Goal: Task Accomplishment & Management: Manage account settings

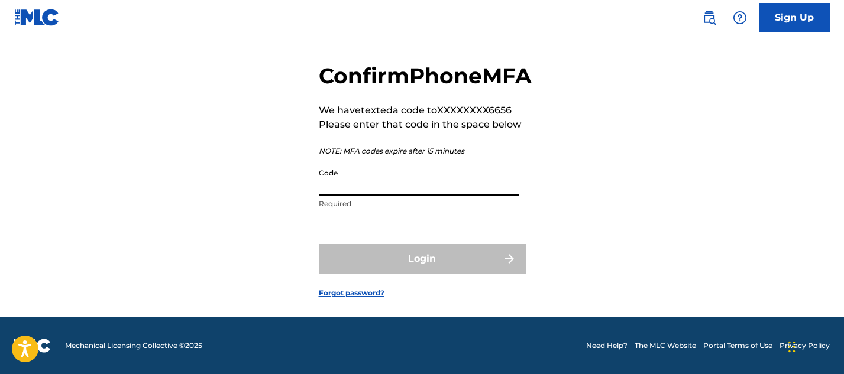
scroll to position [55, 0]
click at [37, 20] on img at bounding box center [37, 17] width 46 height 17
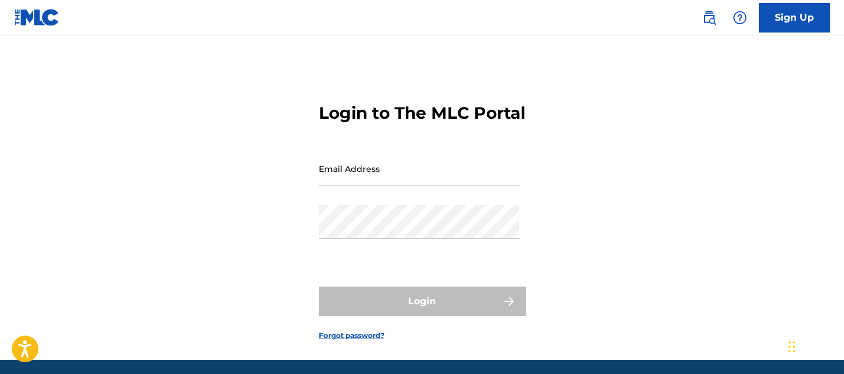
click at [335, 186] on input "Email Address" at bounding box center [419, 169] width 200 height 34
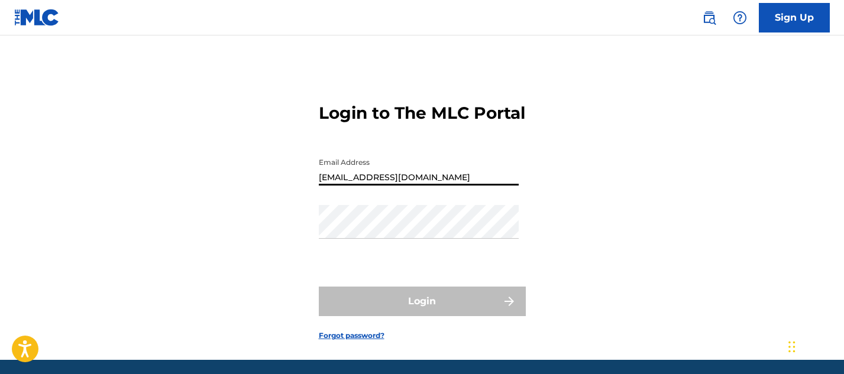
type input "[EMAIL_ADDRESS][DOMAIN_NAME]"
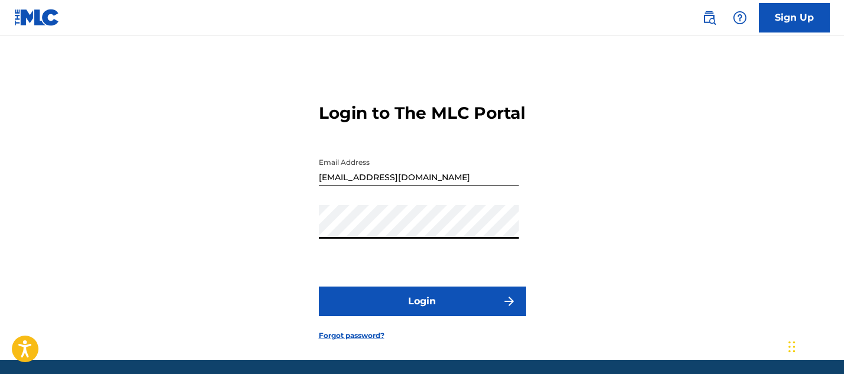
click at [319, 287] on button "Login" at bounding box center [422, 302] width 207 height 30
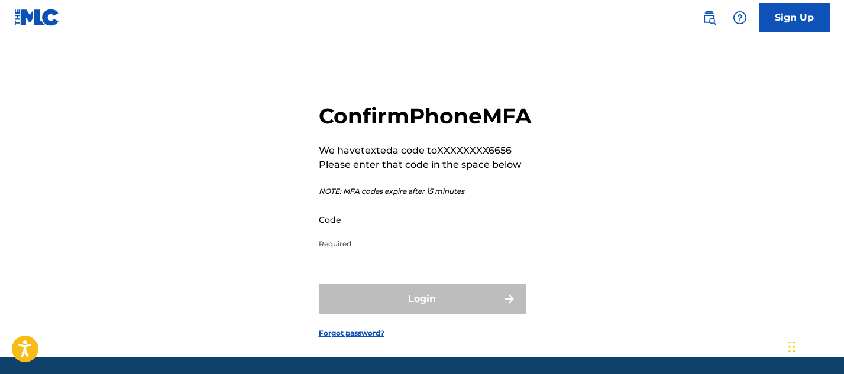
click at [338, 237] on input "Code" at bounding box center [419, 220] width 200 height 34
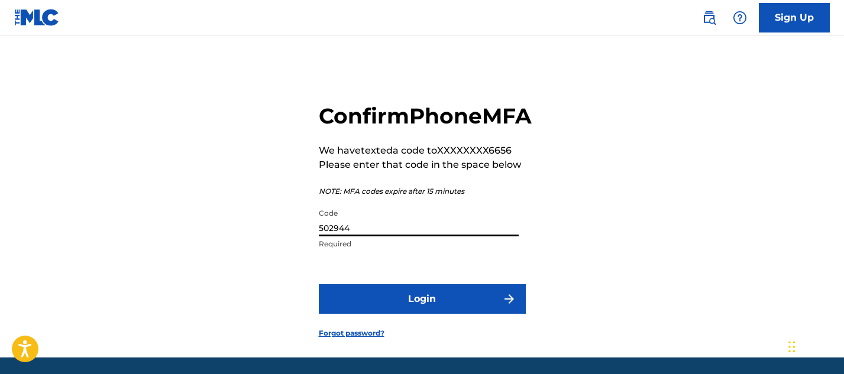
type input "502944"
click at [374, 314] on button "Login" at bounding box center [422, 300] width 207 height 30
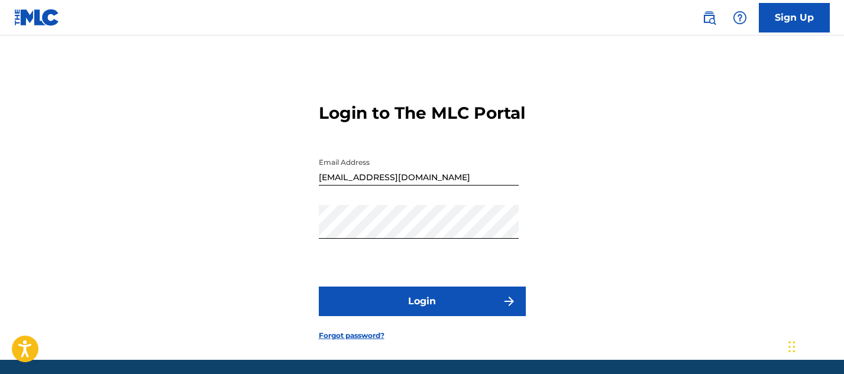
click at [385, 317] on button "Login" at bounding box center [422, 302] width 207 height 30
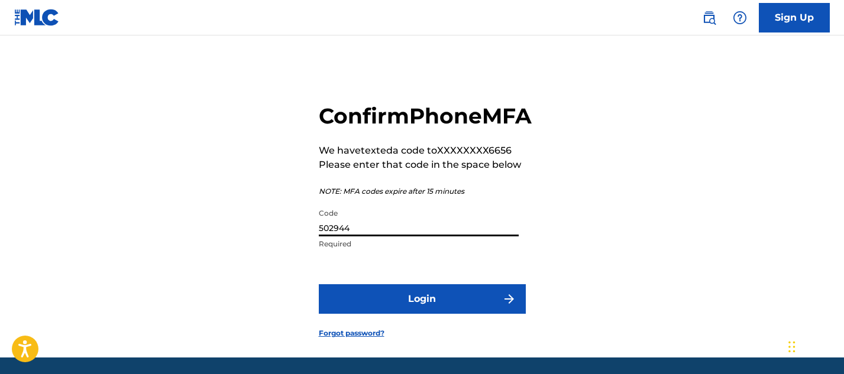
drag, startPoint x: 356, startPoint y: 258, endPoint x: 300, endPoint y: 257, distance: 55.6
click at [300, 257] on div "Confirm Phone MFA We have texted a code to XXXXXXXX6656 Please enter that code …" at bounding box center [422, 211] width 828 height 293
type input "509234"
click at [380, 314] on button "Login" at bounding box center [422, 300] width 207 height 30
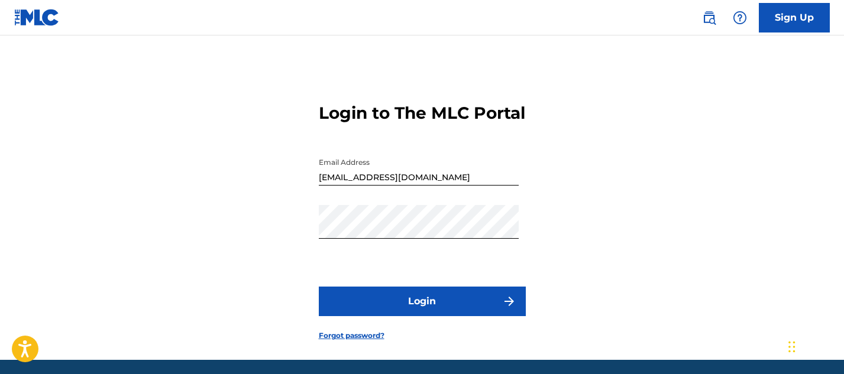
click at [383, 317] on button "Login" at bounding box center [422, 302] width 207 height 30
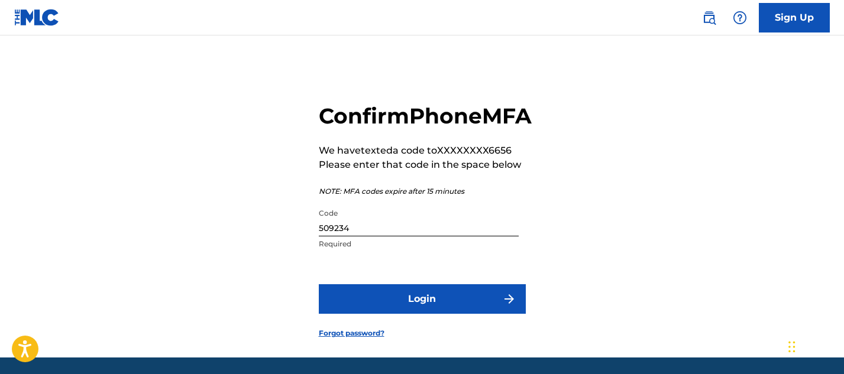
scroll to position [67, 0]
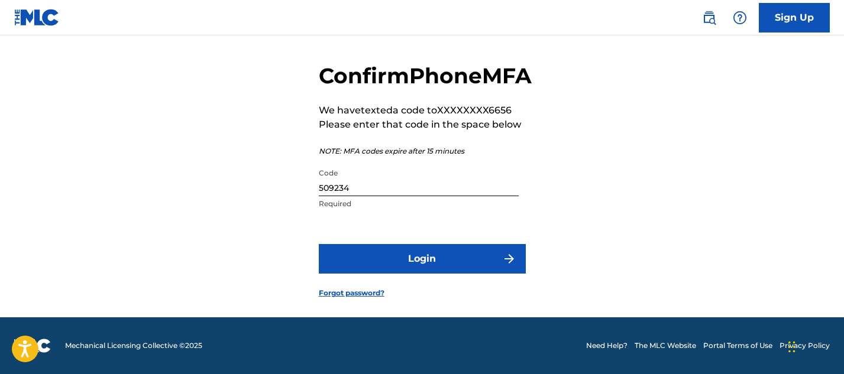
click at [392, 263] on button "Login" at bounding box center [422, 259] width 207 height 30
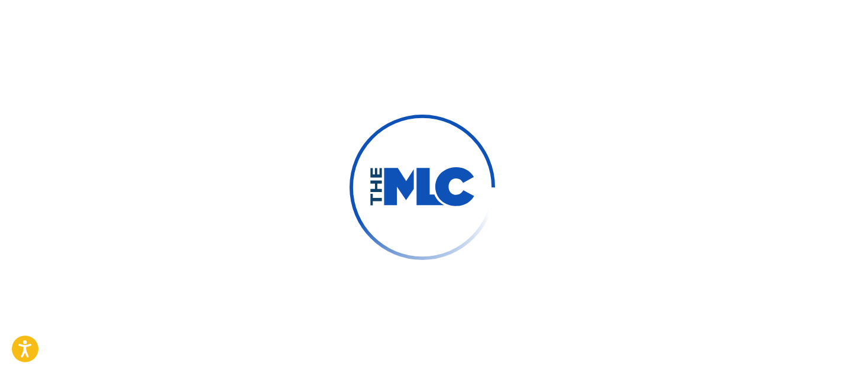
scroll to position [63, 0]
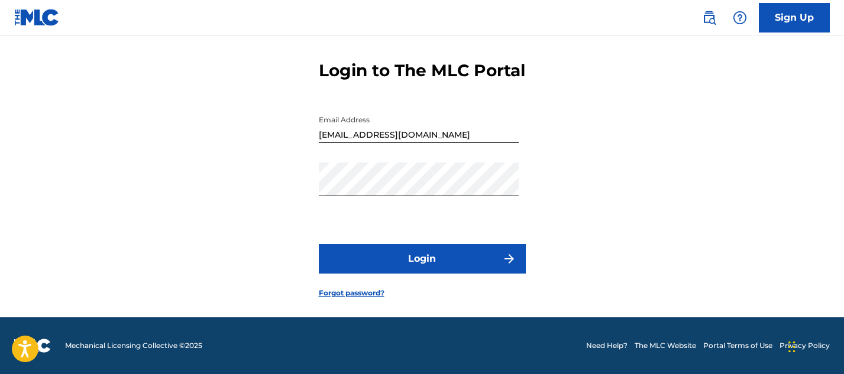
click at [398, 264] on button "Login" at bounding box center [422, 259] width 207 height 30
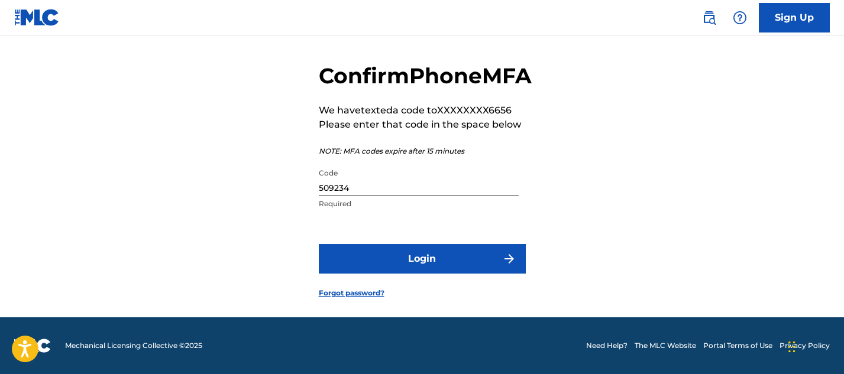
click at [380, 259] on button "Login" at bounding box center [422, 259] width 207 height 30
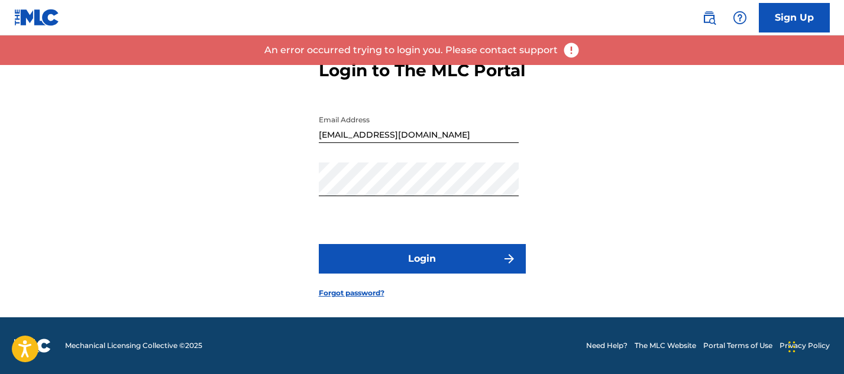
click at [357, 261] on button "Login" at bounding box center [422, 259] width 207 height 30
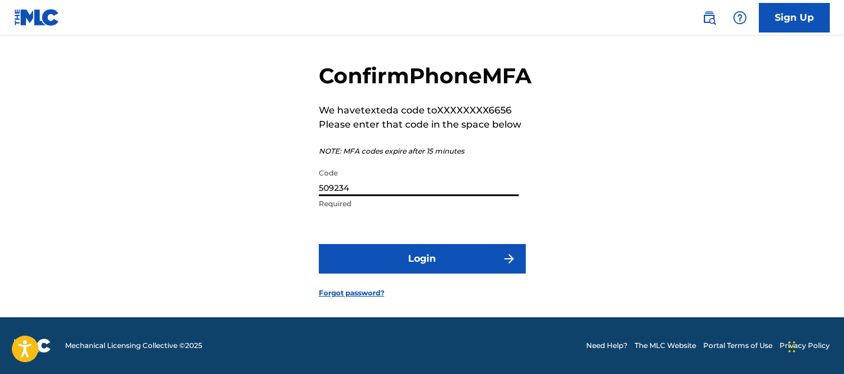
drag, startPoint x: 355, startPoint y: 189, endPoint x: 313, endPoint y: 190, distance: 42.0
click at [313, 192] on div "Confirm Phone MFA We have texted a code to XXXXXXXX6656 Please enter that code …" at bounding box center [422, 171] width 828 height 293
type input "032472"
click at [359, 256] on button "Login" at bounding box center [422, 259] width 207 height 30
